Goal: Transaction & Acquisition: Subscribe to service/newsletter

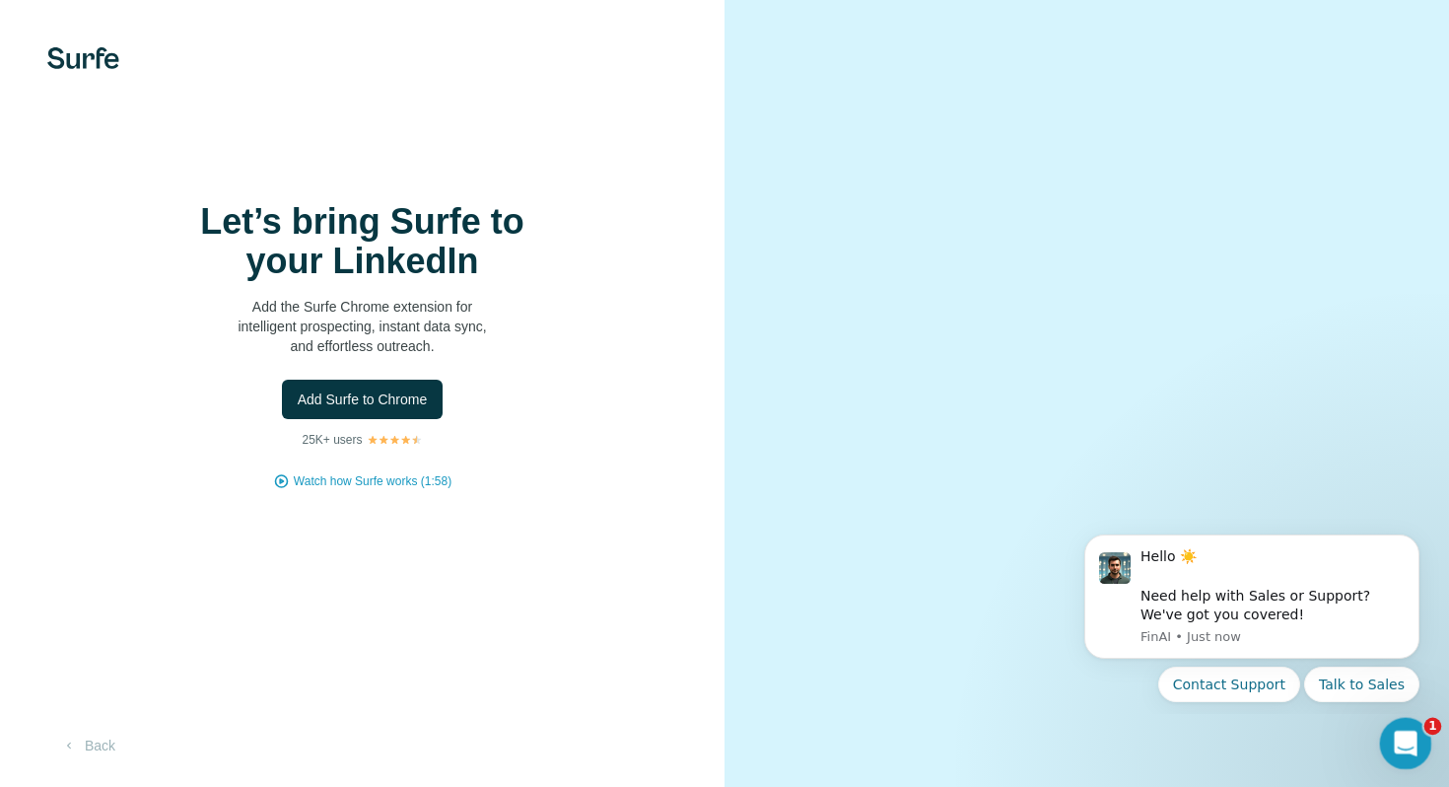
click at [1388, 742] on icon "Open Intercom Messenger" at bounding box center [1403, 740] width 33 height 33
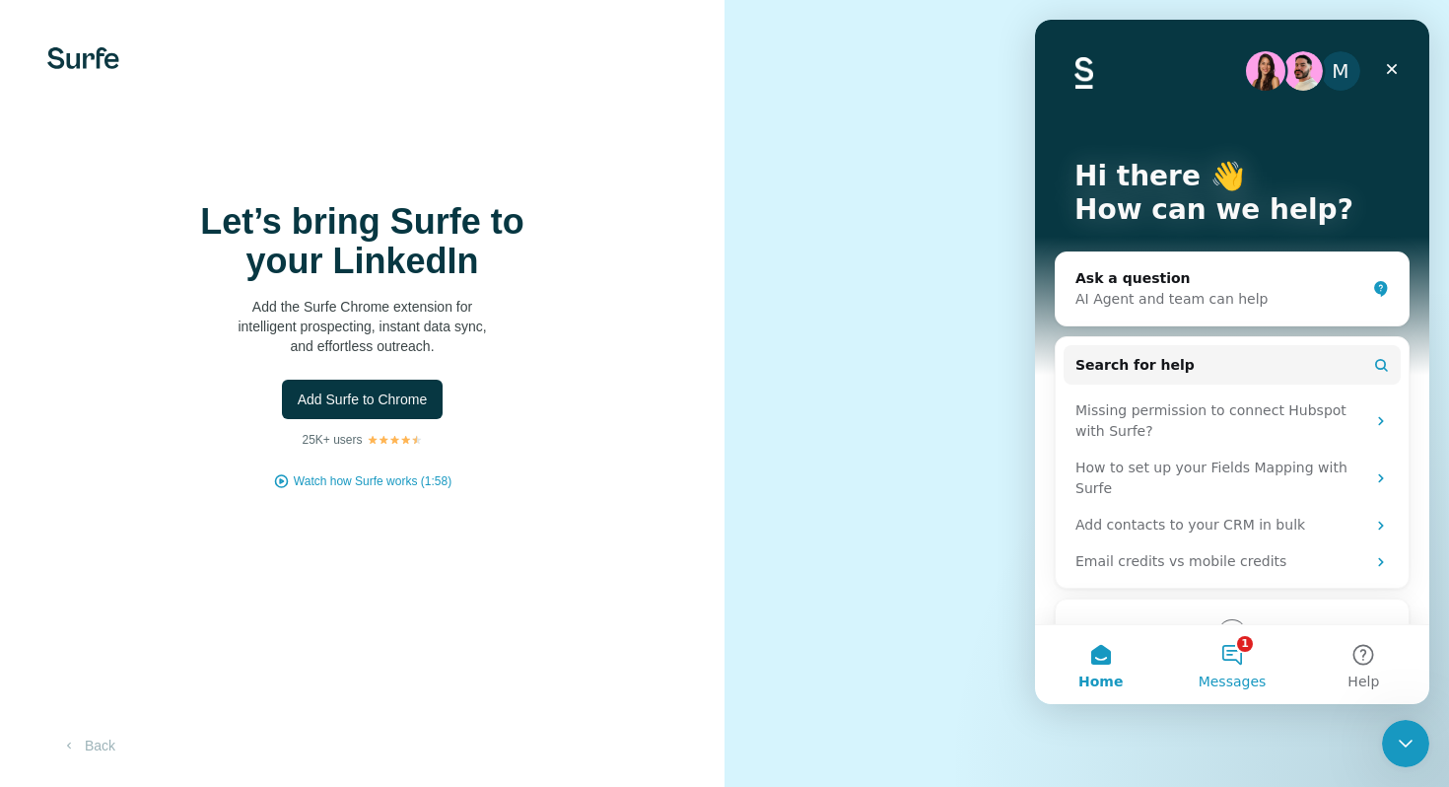
click at [1240, 674] on span "Messages" at bounding box center [1233, 681] width 68 height 14
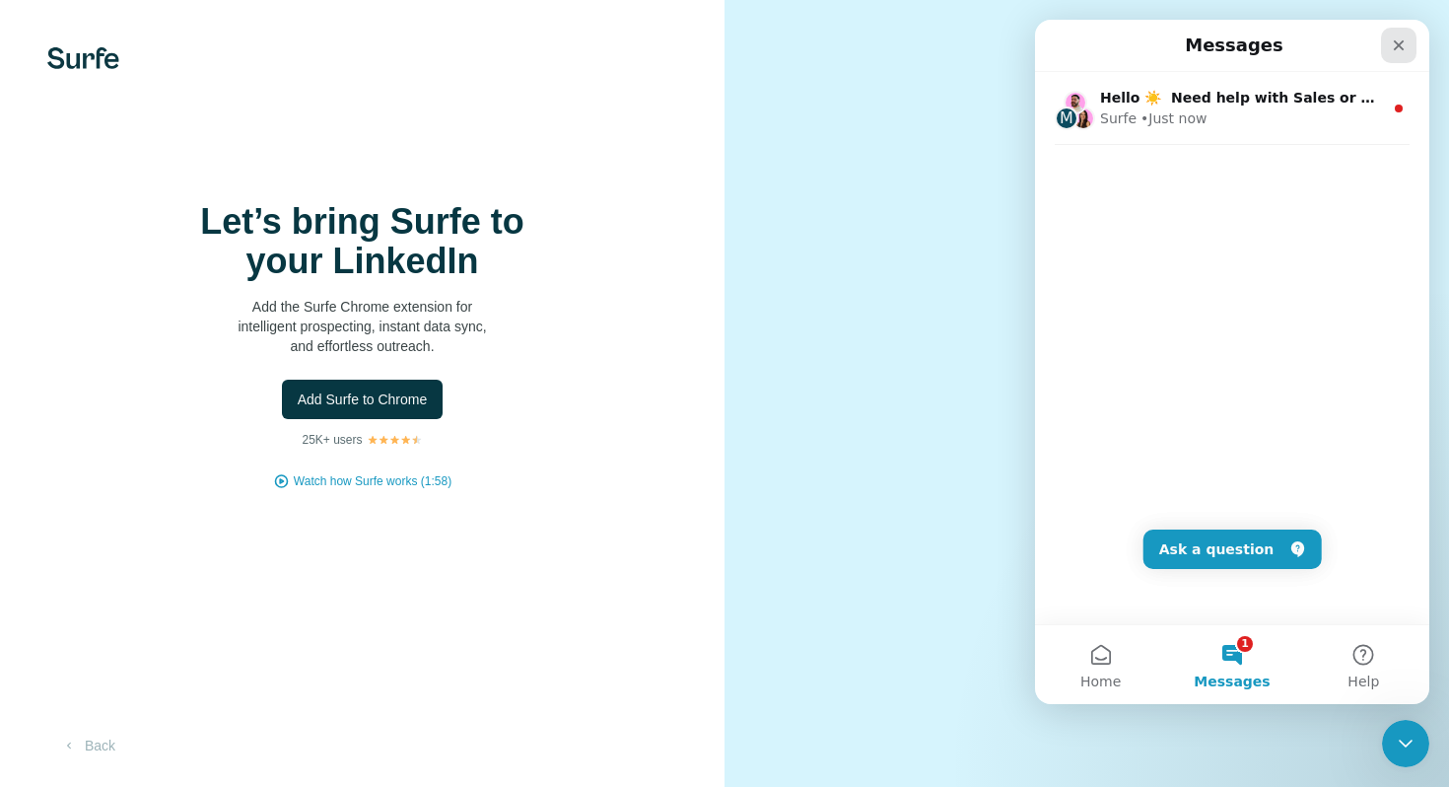
click at [1395, 51] on icon "Close" at bounding box center [1399, 45] width 16 height 16
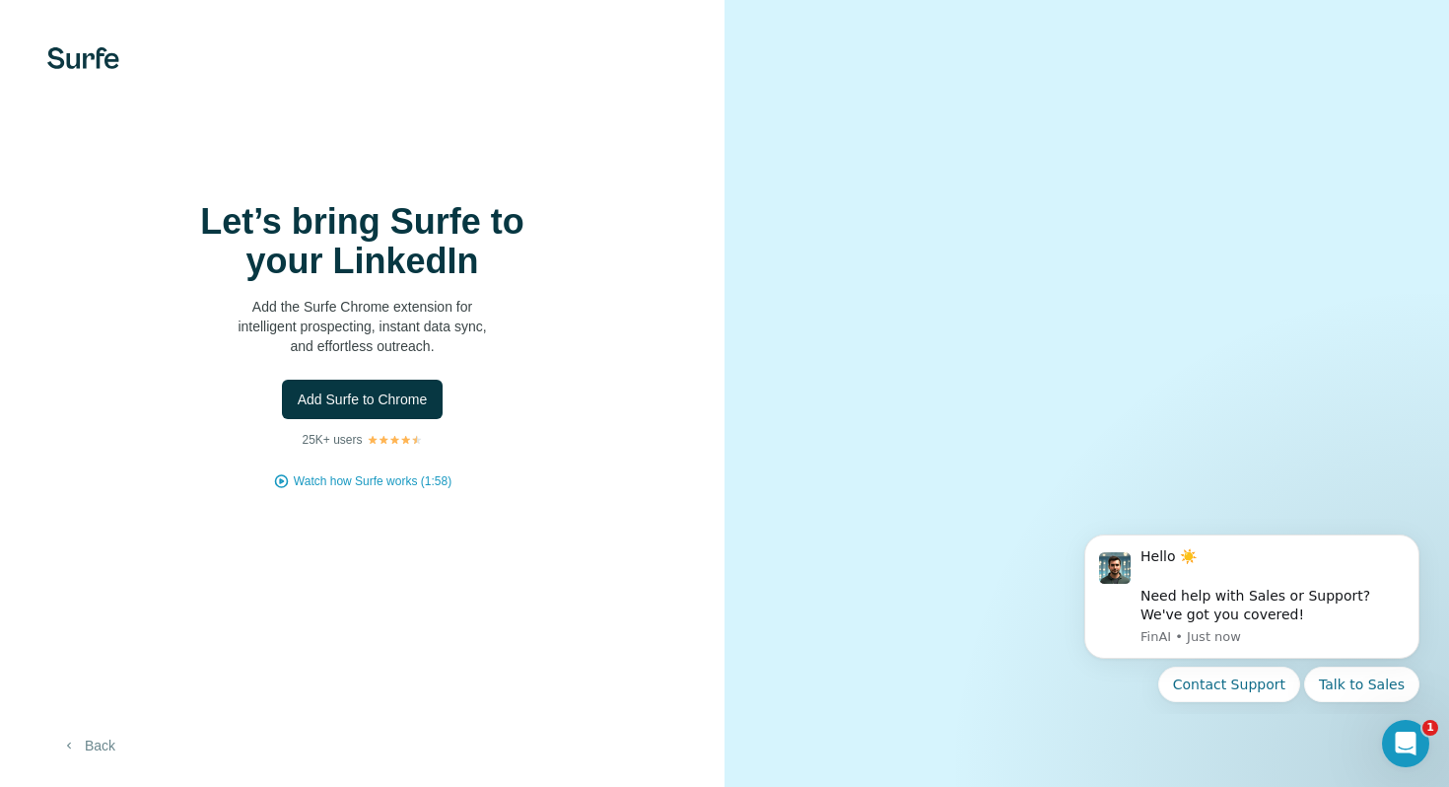
click at [76, 746] on icon "button" at bounding box center [69, 745] width 16 height 16
click at [93, 738] on button "Back" at bounding box center [88, 744] width 82 height 35
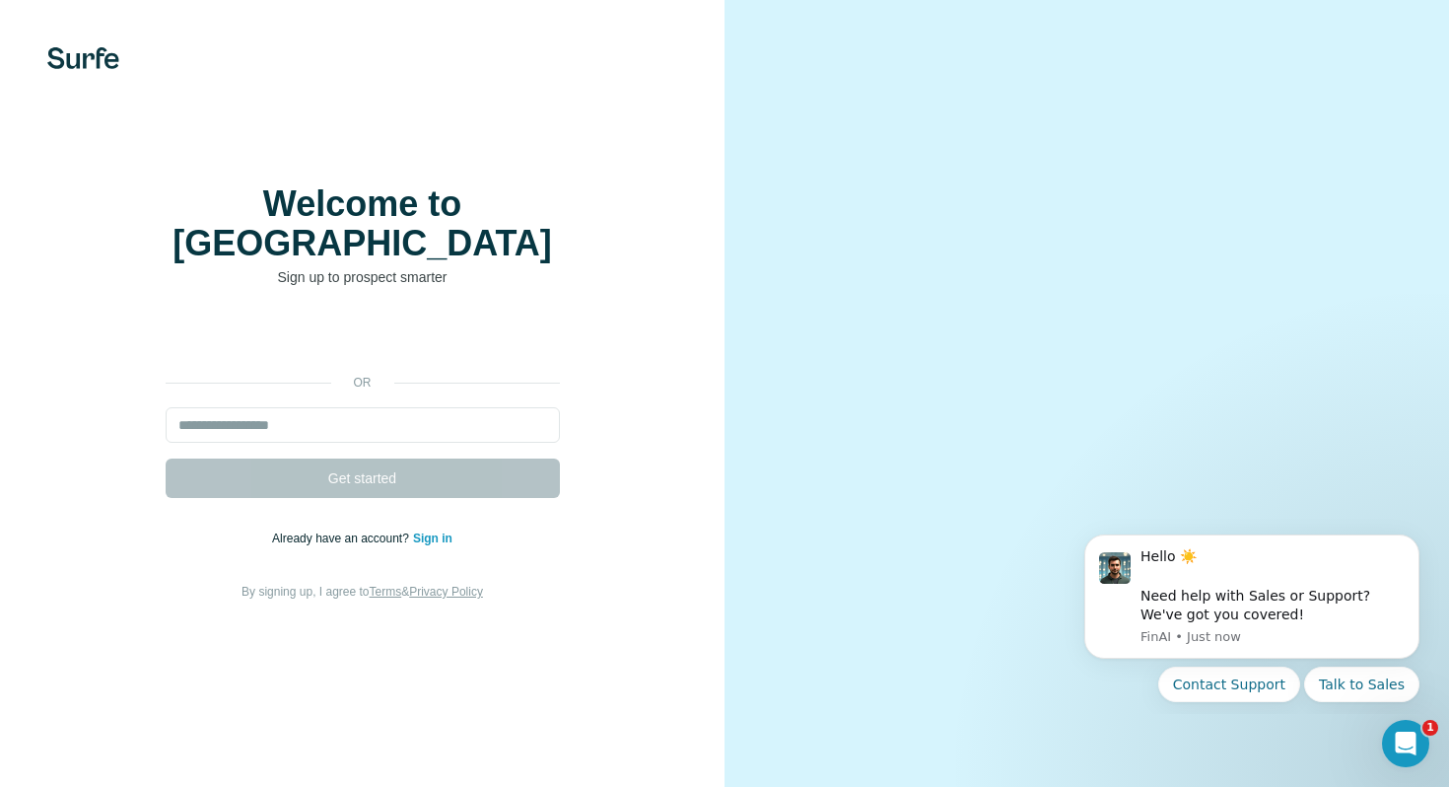
click at [425, 531] on link "Sign in" at bounding box center [432, 538] width 39 height 14
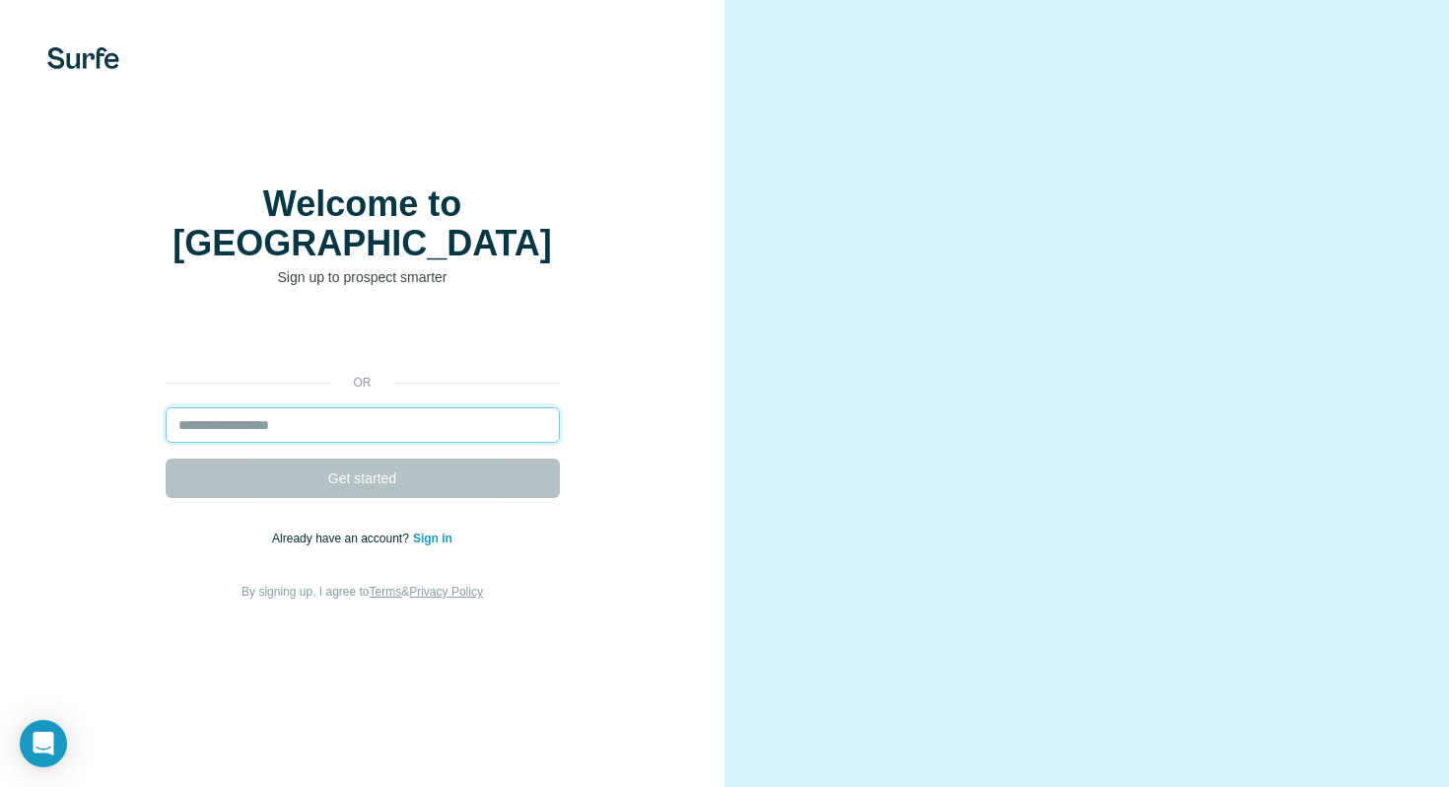
click at [265, 407] on input "email" at bounding box center [363, 424] width 394 height 35
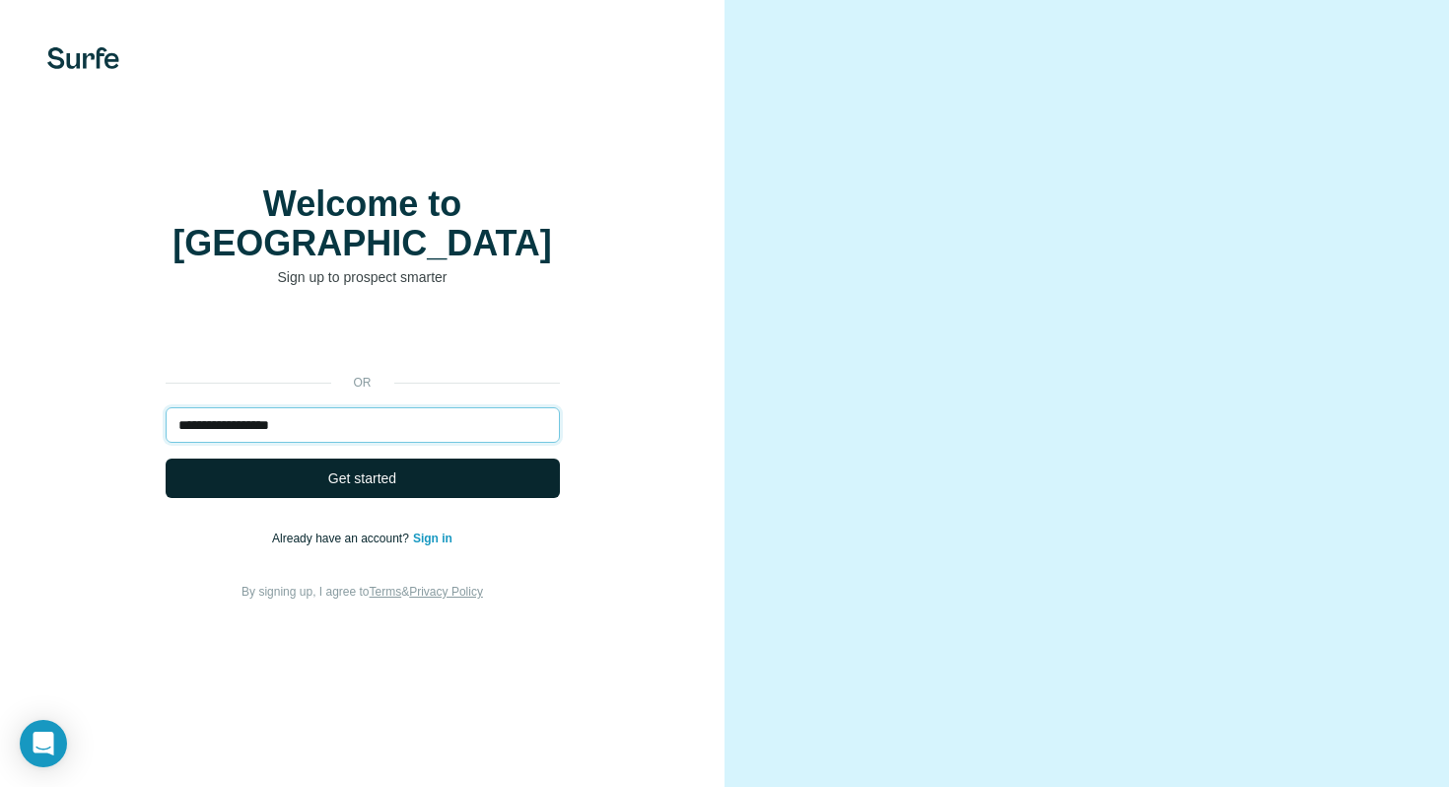
type input "**********"
click at [328, 468] on span "Get started" at bounding box center [362, 478] width 68 height 20
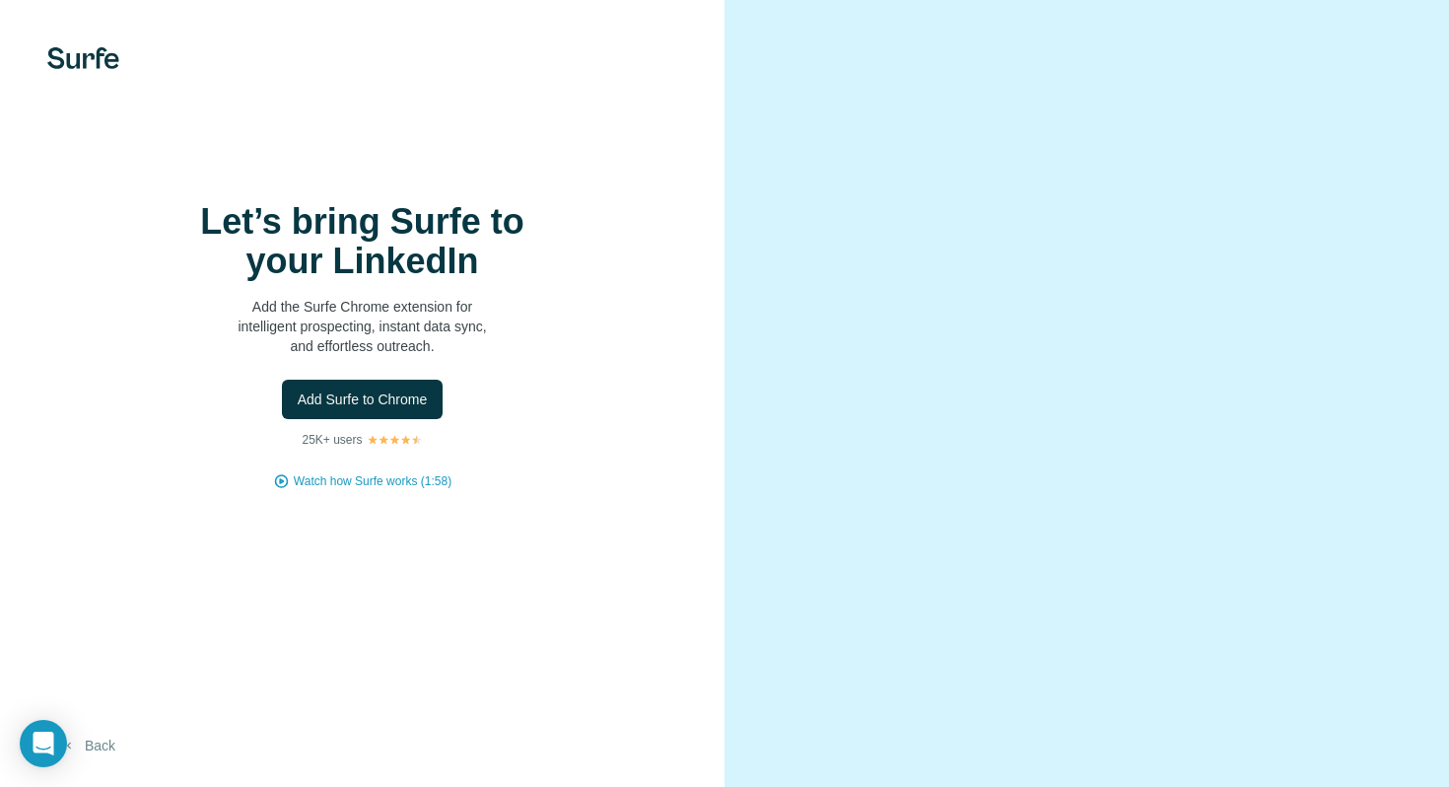
click at [106, 750] on button "Back" at bounding box center [88, 744] width 82 height 35
